Goal: Task Accomplishment & Management: Use online tool/utility

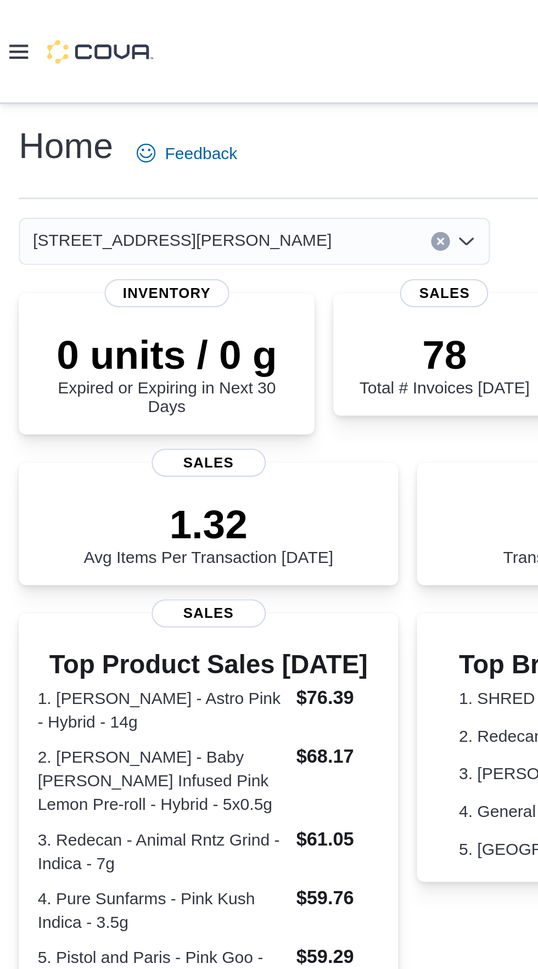
click at [10, 26] on icon at bounding box center [8, 24] width 9 height 7
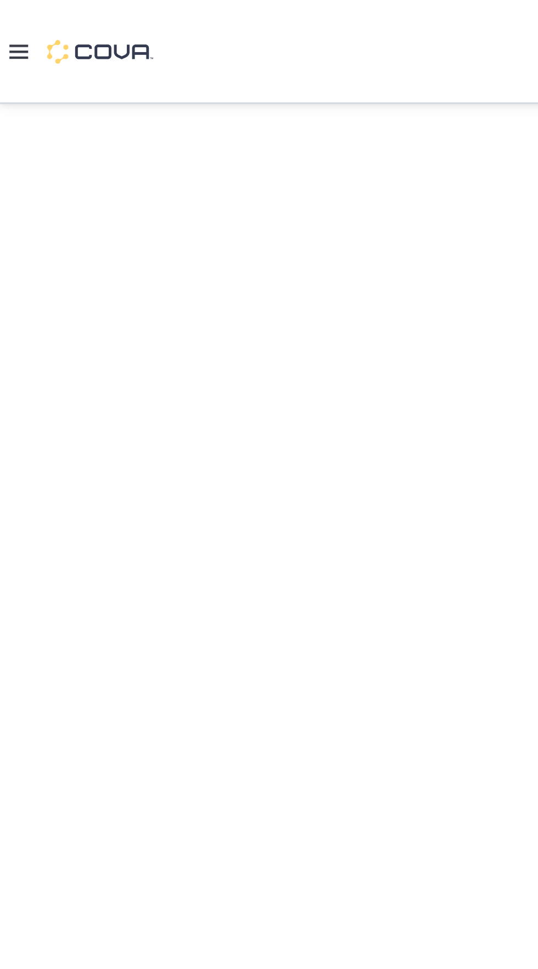
click at [18, 238] on div at bounding box center [269, 484] width 538 height 872
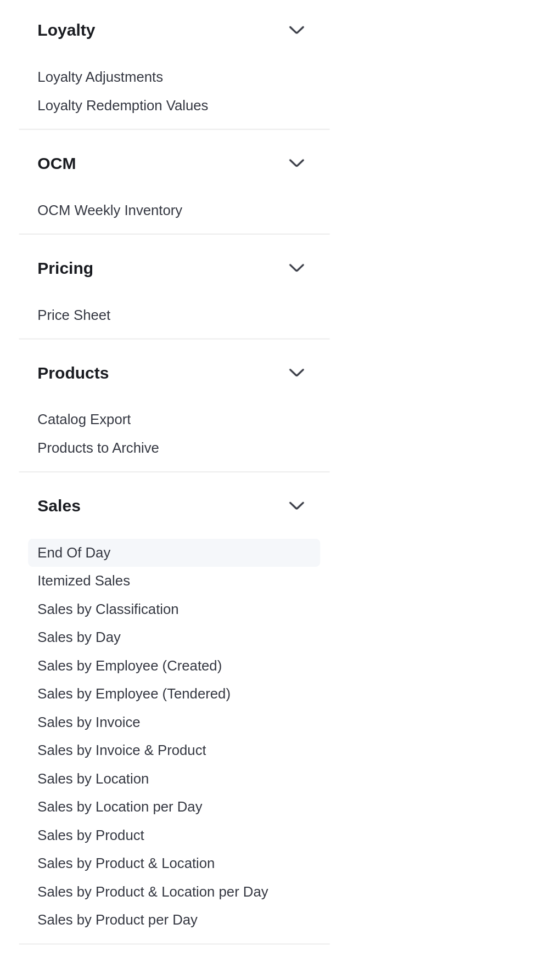
click at [20, 662] on link "End Of Day" at bounding box center [35, 658] width 34 height 8
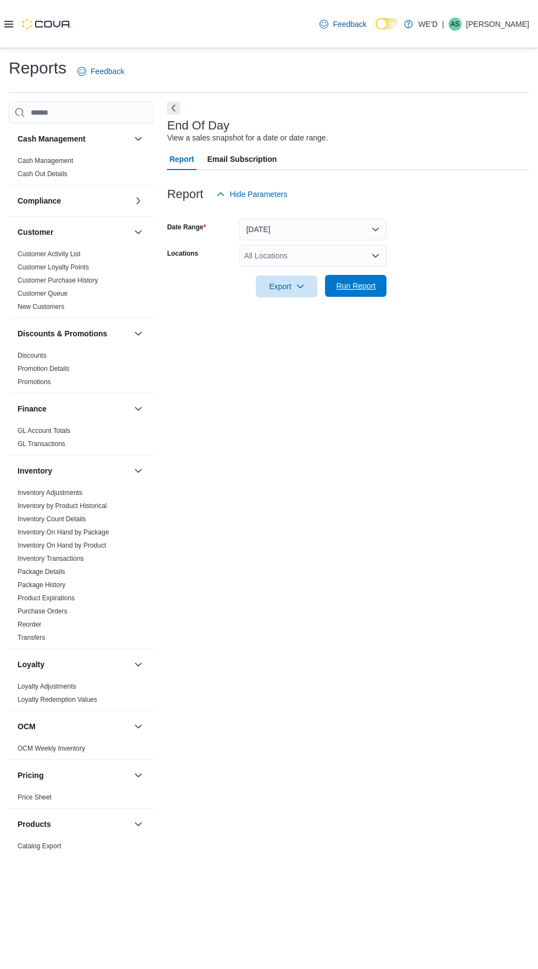
click at [376, 286] on span "Run Report" at bounding box center [355, 286] width 48 height 22
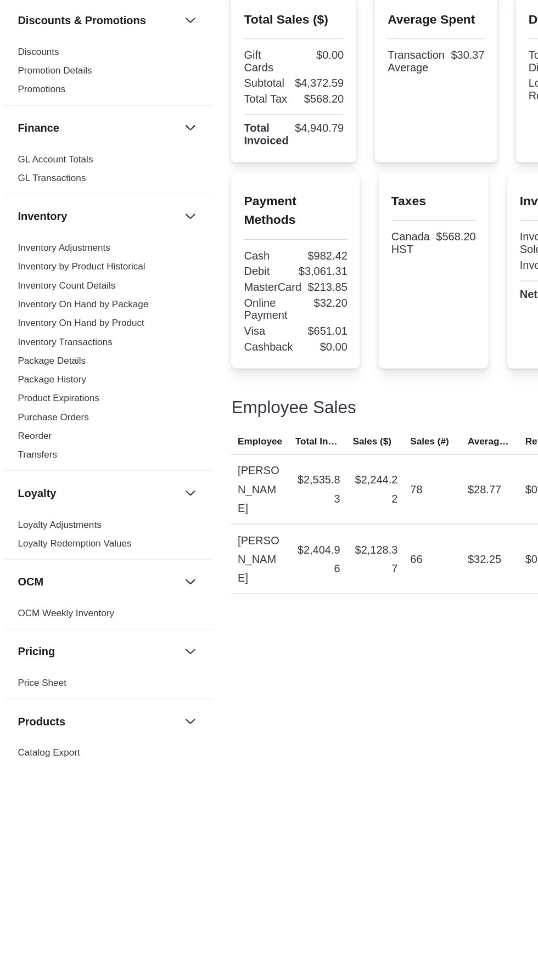
scroll to position [250, 0]
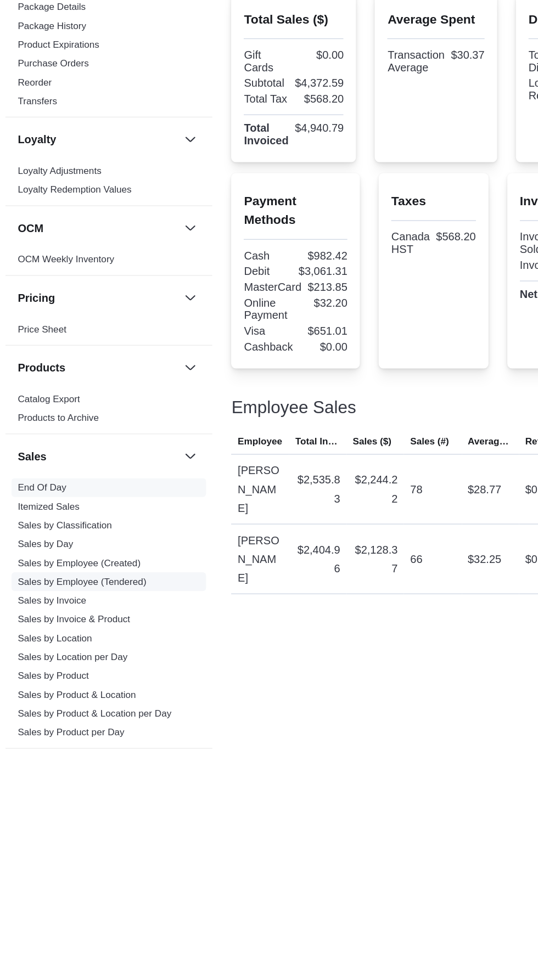
click at [70, 725] on link "Sales by Employee (Tendered)" at bounding box center [63, 724] width 90 height 8
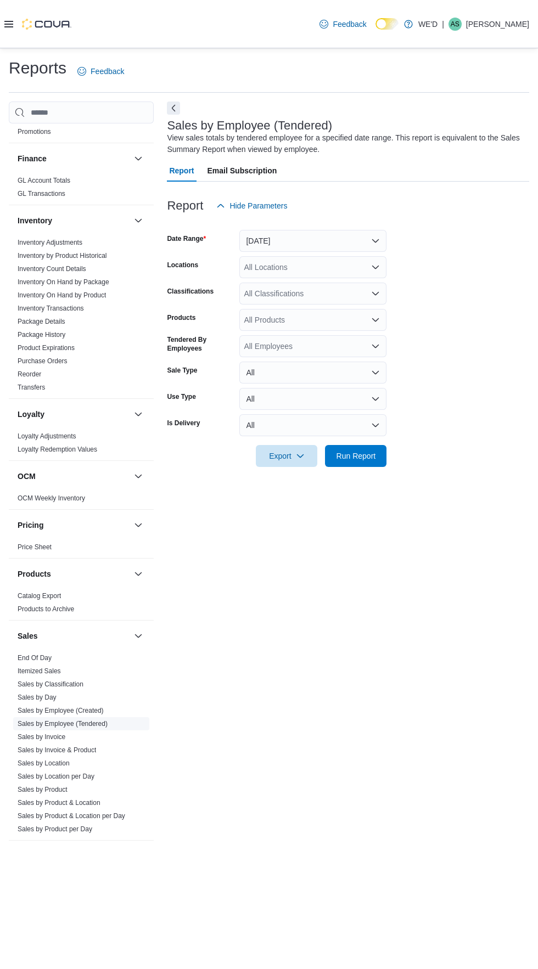
scroll to position [13, 0]
click at [346, 230] on button "[DATE]" at bounding box center [312, 241] width 147 height 22
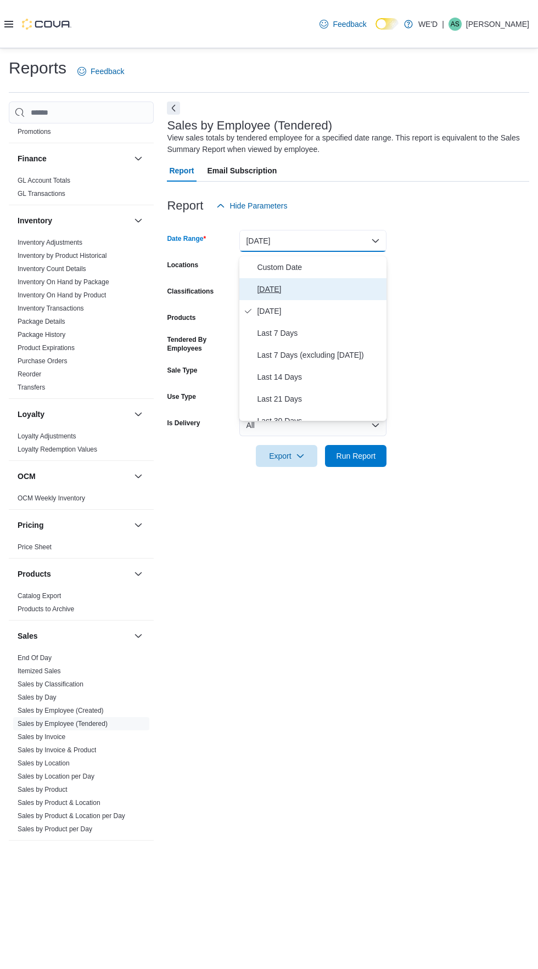
click at [350, 283] on span "[DATE]" at bounding box center [319, 289] width 125 height 13
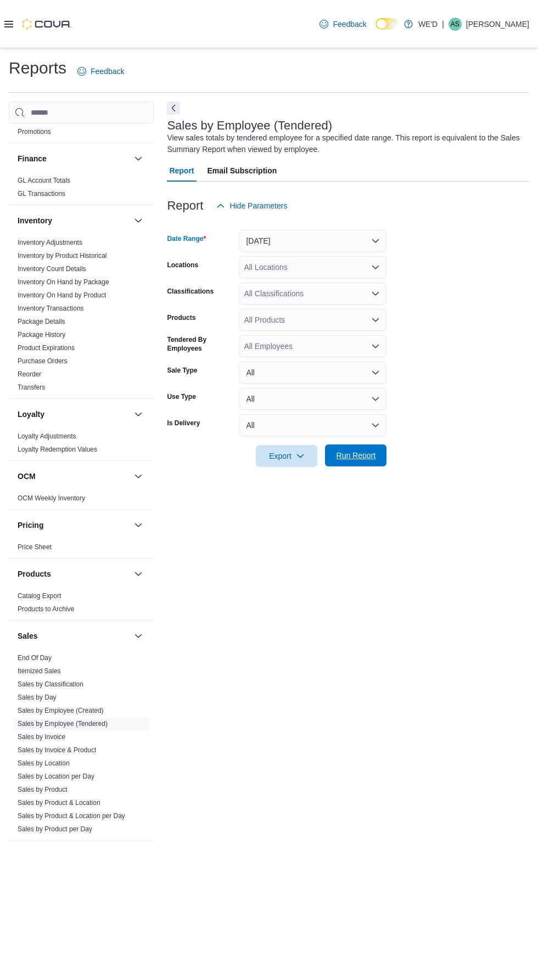
click at [362, 450] on span "Run Report" at bounding box center [356, 455] width 40 height 11
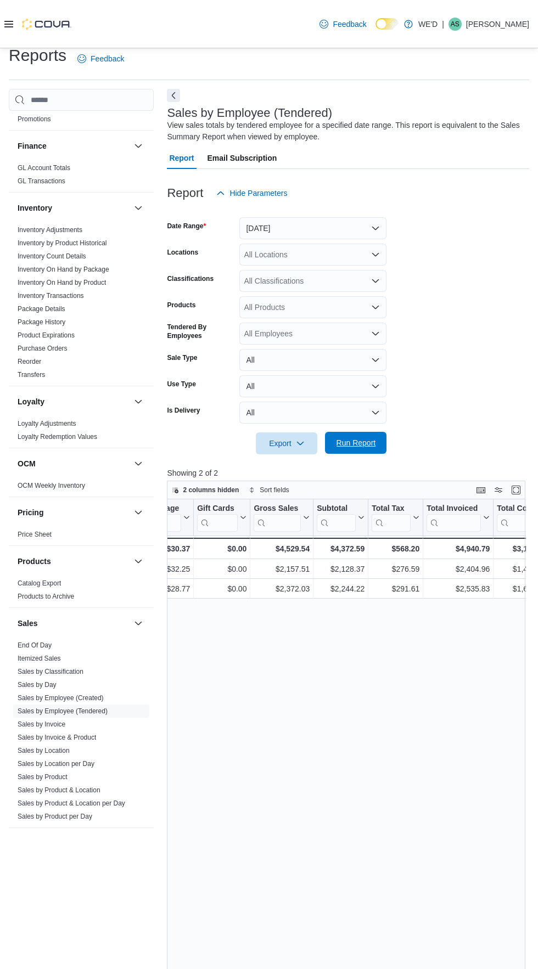
scroll to position [0, 510]
